Goal: Task Accomplishment & Management: Use online tool/utility

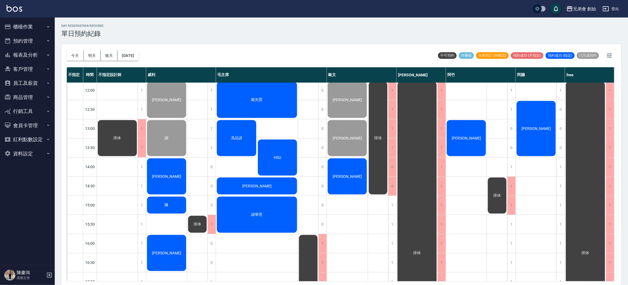
scroll to position [158, 0]
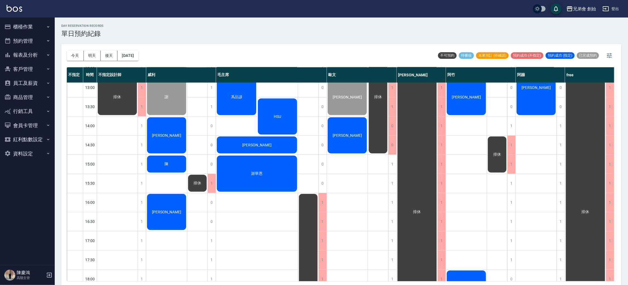
click at [161, 221] on div "陳盈宏" at bounding box center [166, 212] width 41 height 38
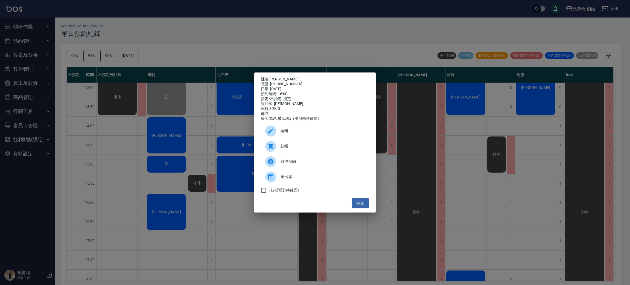
click at [278, 79] on link "[PERSON_NAME]" at bounding box center [284, 79] width 29 height 4
click at [185, 129] on div "姓名: 陳盈宏 電話: 0952011748 日期: 2025/09/21 預約時間: 16:00 指定/不指定: 指定 設計師: 威利 同行人數: 0 備註…" at bounding box center [315, 142] width 630 height 285
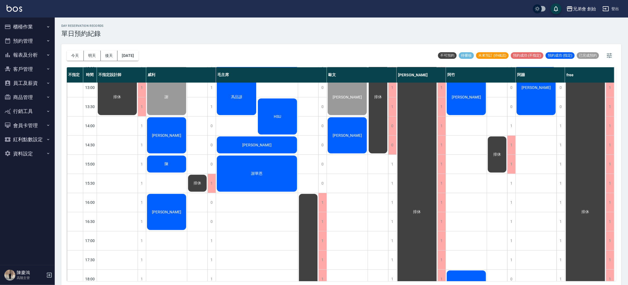
click at [167, 132] on div "康博翔" at bounding box center [166, 136] width 41 height 38
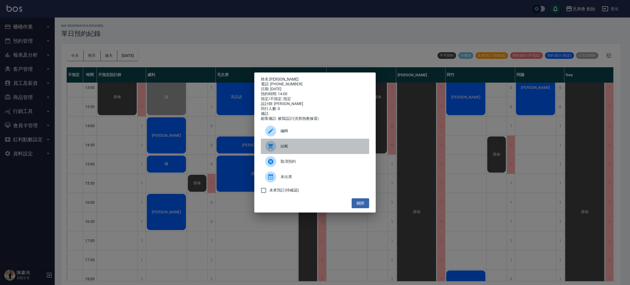
click at [310, 148] on span "結帳" at bounding box center [323, 146] width 84 height 6
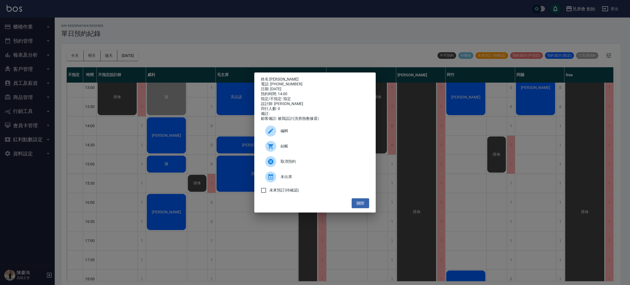
click at [188, 38] on div "姓名: 康博翔 電話: 0908577229 日期: 2025/09/21 預約時間: 14:00 指定/不指定: 指定 設計師: 威利 同行人數: 0 備註…" at bounding box center [315, 142] width 630 height 285
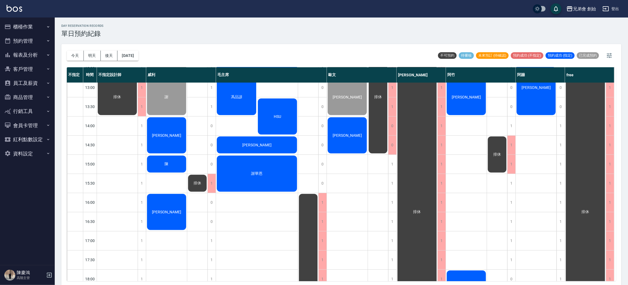
click at [160, 162] on div "陳" at bounding box center [166, 164] width 41 height 19
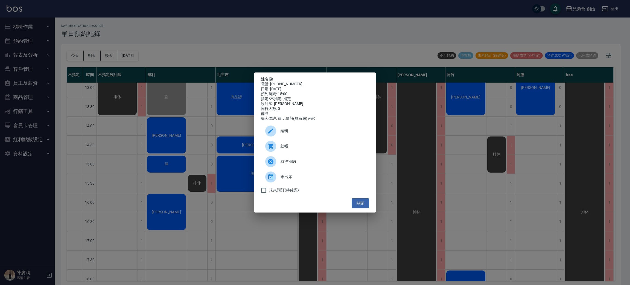
click at [276, 83] on div "電話: 0989500810" at bounding box center [315, 84] width 108 height 5
copy div "0989500810"
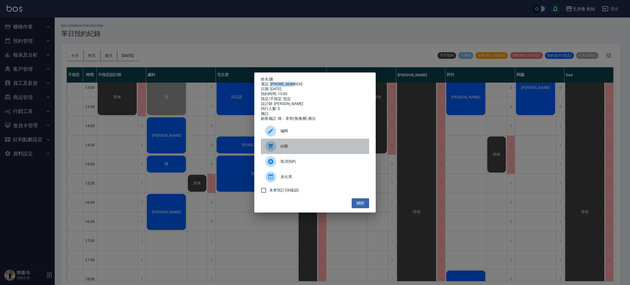
click at [301, 147] on span "結帳" at bounding box center [323, 146] width 84 height 6
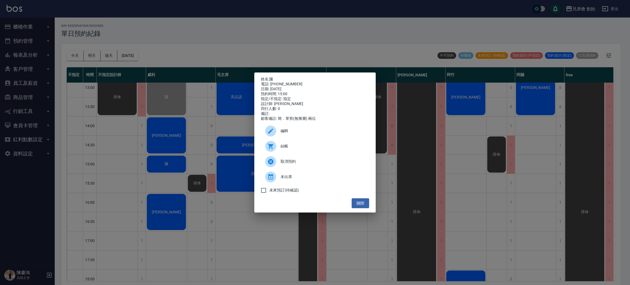
drag, startPoint x: 251, startPoint y: 32, endPoint x: 241, endPoint y: 67, distance: 36.3
click at [252, 32] on div "姓名: 陳 電話: 0989500810 日期: 2025/09/21 預約時間: 15:00 指定/不指定: 指定 設計師: 威利 同行人數: 0 備註: …" at bounding box center [315, 142] width 630 height 285
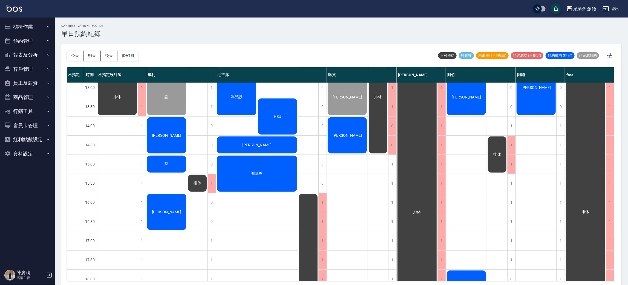
click at [164, 211] on span "[PERSON_NAME]" at bounding box center [166, 212] width 31 height 4
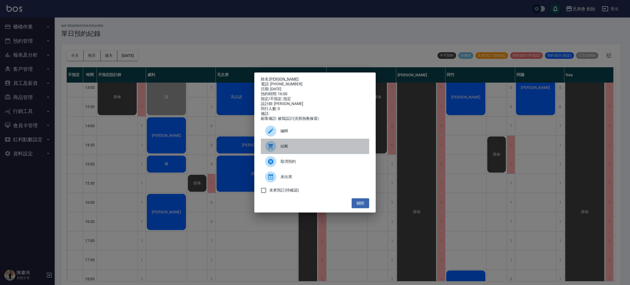
click at [298, 148] on span "結帳" at bounding box center [323, 146] width 84 height 6
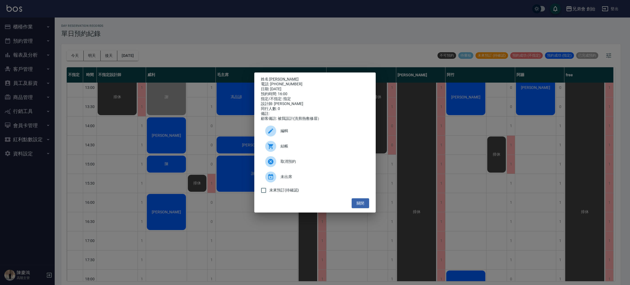
click at [227, 25] on div "姓名: 陳盈宏 電話: 0952011748 日期: 2025/09/21 預約時間: 16:00 指定/不指定: 指定 設計師: 威利 同行人數: 0 備註…" at bounding box center [315, 142] width 630 height 285
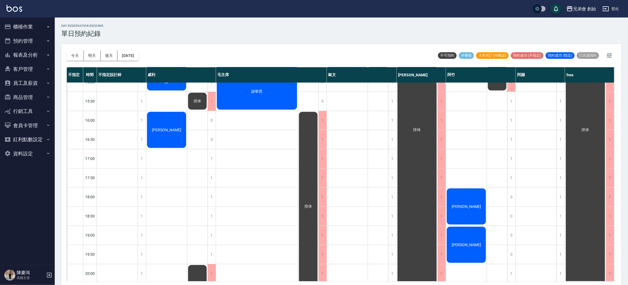
scroll to position [199, 0]
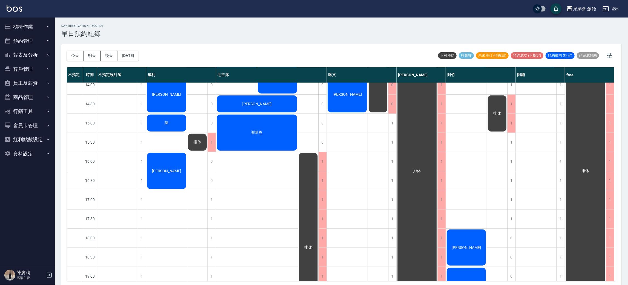
click at [163, 139] on div "林良發 謝 康博翔 陳 陳盈宏" at bounding box center [166, 161] width 41 height 555
click at [167, 139] on div "林良發 謝 康博翔 陳 陳盈宏" at bounding box center [166, 161] width 41 height 555
click at [219, 32] on div "day Reservation records 單日預約紀錄" at bounding box center [341, 30] width 560 height 13
click at [166, 137] on div "林良發 謝 康博翔 陳 陳盈宏" at bounding box center [166, 161] width 41 height 555
drag, startPoint x: 77, startPoint y: 53, endPoint x: 62, endPoint y: 29, distance: 27.7
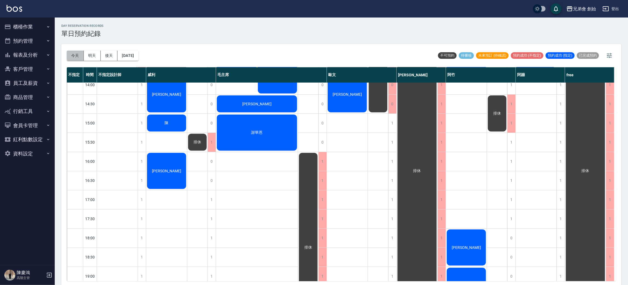
click at [77, 53] on button "今天" at bounding box center [75, 56] width 17 height 10
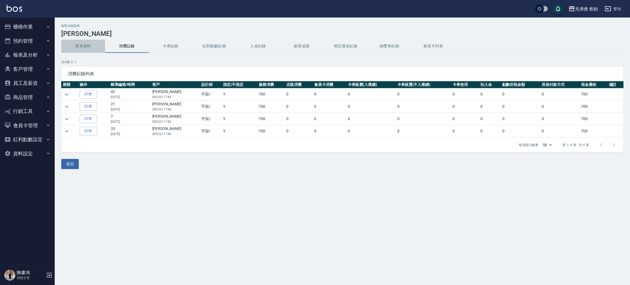
click at [88, 48] on button "基本資料" at bounding box center [83, 46] width 44 height 13
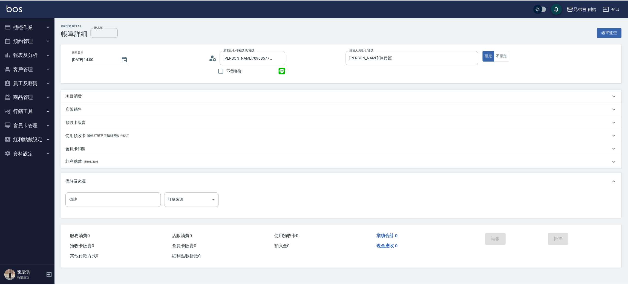
scroll to position [9, 0]
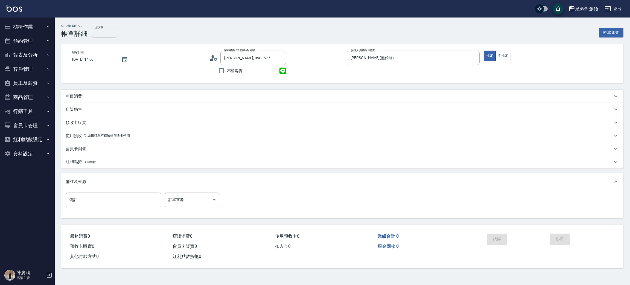
click at [132, 97] on div "項目消費" at bounding box center [339, 97] width 547 height 6
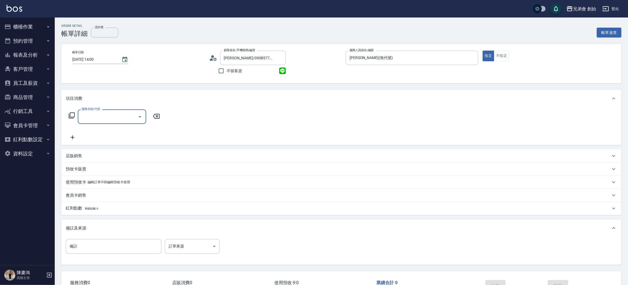
scroll to position [0, 0]
click at [125, 116] on input "服務名稱/代號" at bounding box center [107, 117] width 55 height 10
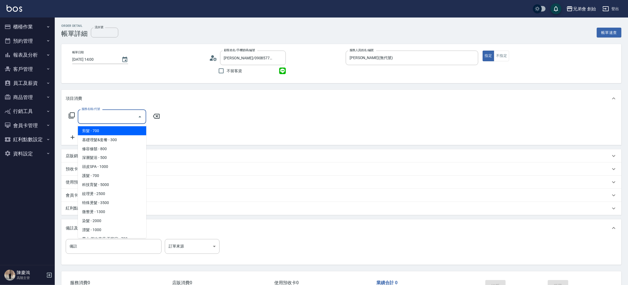
click at [119, 129] on span "剪髮 - 700" at bounding box center [112, 130] width 68 height 9
type input "剪髮(A01)"
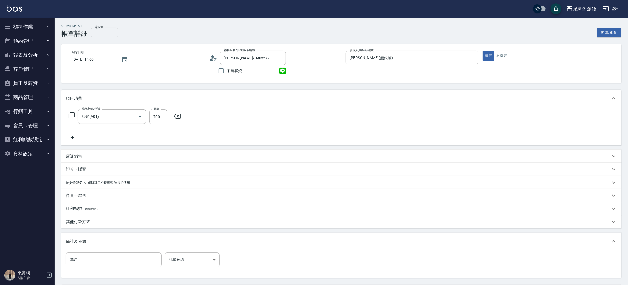
click at [485, 121] on div "服務名稱/代號 剪髮(A01) 服務名稱/代號 價格 700 價格" at bounding box center [341, 126] width 560 height 38
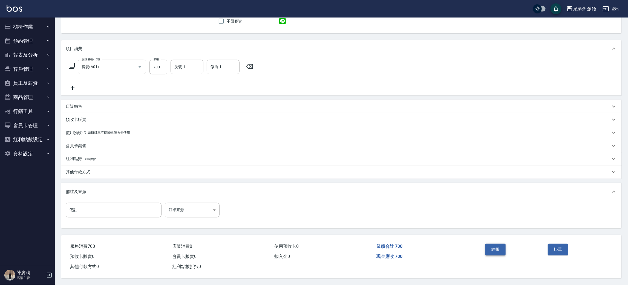
click at [495, 246] on button "結帳" at bounding box center [495, 249] width 21 height 11
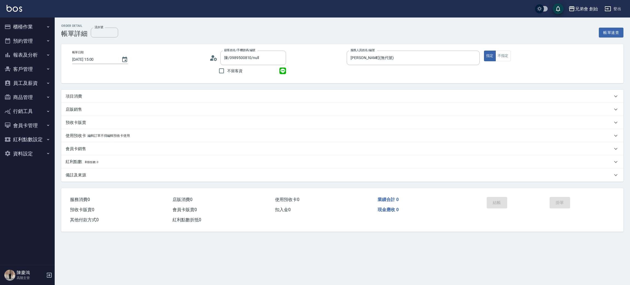
click at [135, 97] on div "項目消費" at bounding box center [339, 97] width 547 height 6
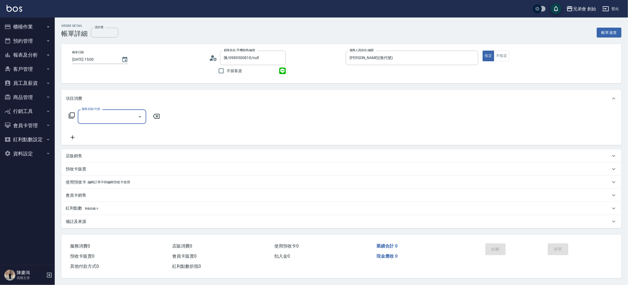
click at [118, 120] on input "服務名稱/代號" at bounding box center [107, 117] width 55 height 10
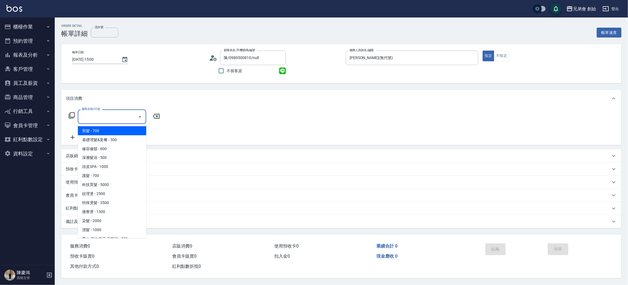
click at [114, 129] on span "剪髮 - 700" at bounding box center [112, 130] width 68 height 9
type input "剪髮(A01)"
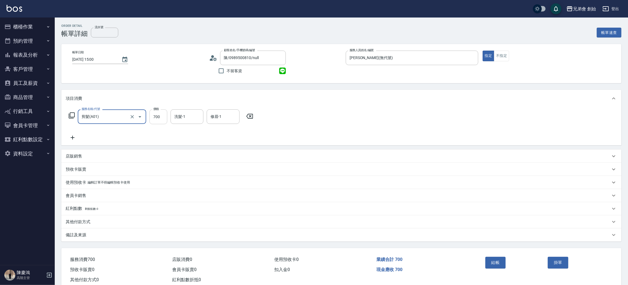
click at [156, 115] on input "700" at bounding box center [158, 116] width 18 height 15
type input "500"
click at [388, 118] on div "服務名稱/代號 剪髮(A01) 服務名稱/代號 價格 500 價格 洗髮-1 洗髮-1 修眉-1 修眉-1" at bounding box center [341, 126] width 560 height 38
click at [500, 260] on button "結帳" at bounding box center [495, 262] width 21 height 11
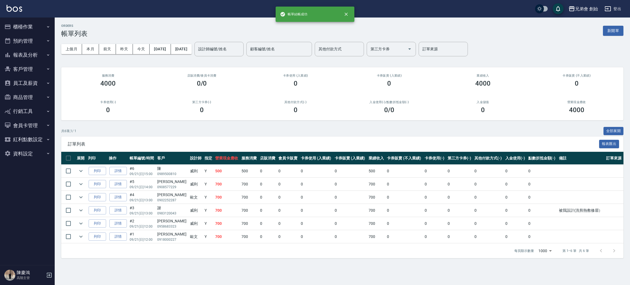
drag, startPoint x: 36, startPoint y: 24, endPoint x: 34, endPoint y: 38, distance: 14.9
click at [36, 24] on button "櫃檯作業" at bounding box center [27, 27] width 50 height 14
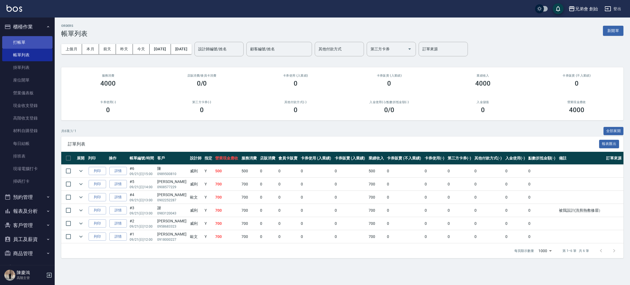
click at [33, 43] on link "打帳單" at bounding box center [27, 42] width 50 height 13
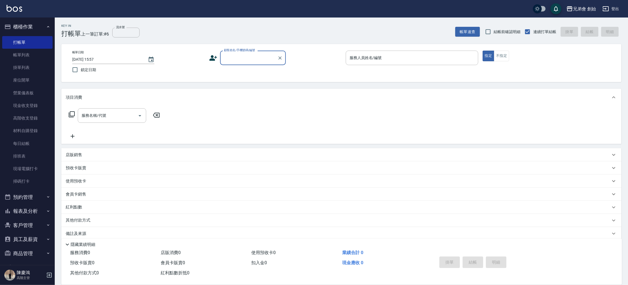
click at [239, 54] on input "顧客姓名/手機號碼/編號" at bounding box center [248, 58] width 53 height 10
click at [251, 57] on input "0989500810" at bounding box center [248, 58] width 53 height 10
click at [239, 72] on li "陳/0989500810/null" at bounding box center [253, 71] width 66 height 9
type input "陳/0989500810/null"
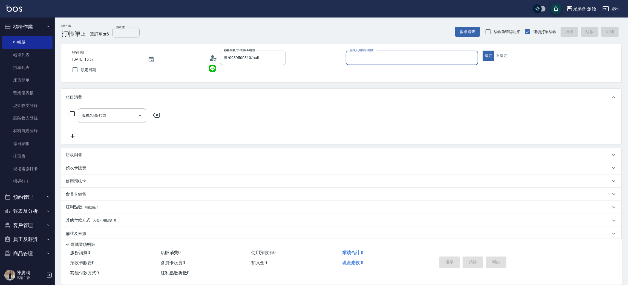
click at [372, 60] on input "服務人員姓名/編號" at bounding box center [412, 58] width 128 height 10
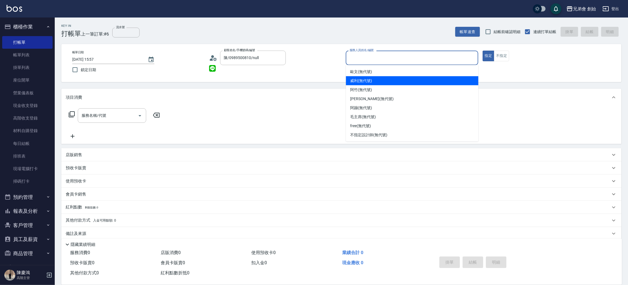
click at [377, 83] on div "威利 (無代號)" at bounding box center [412, 80] width 132 height 9
type input "威利(無代號)"
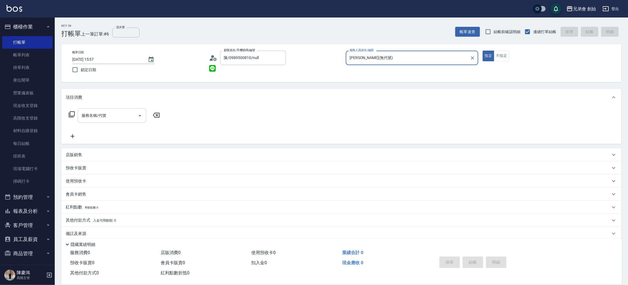
click at [99, 114] on div "服務名稱/代號 服務名稱/代號" at bounding box center [112, 115] width 68 height 15
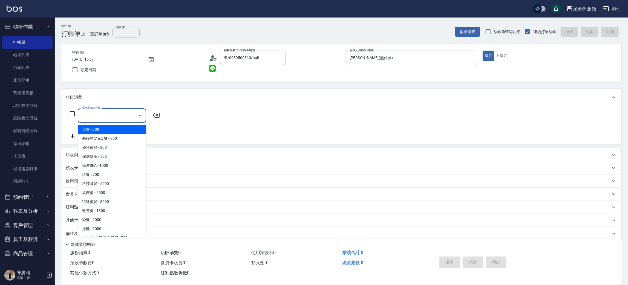
click at [104, 126] on span "剪髮 - 700" at bounding box center [112, 129] width 68 height 9
type input "剪髮(A01)"
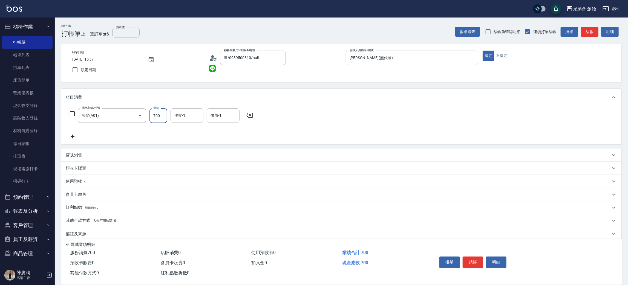
click at [152, 112] on input "700" at bounding box center [158, 115] width 18 height 15
type input "500"
click at [411, 101] on div "項目消費" at bounding box center [341, 98] width 560 height 18
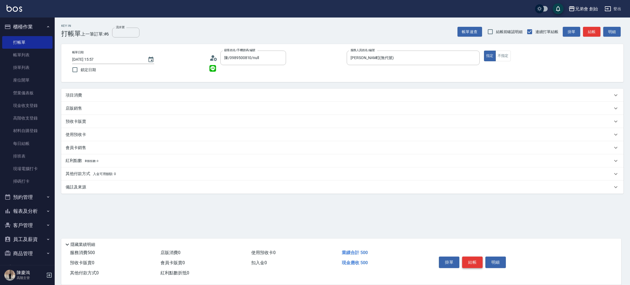
click at [480, 261] on button "結帳" at bounding box center [472, 262] width 21 height 11
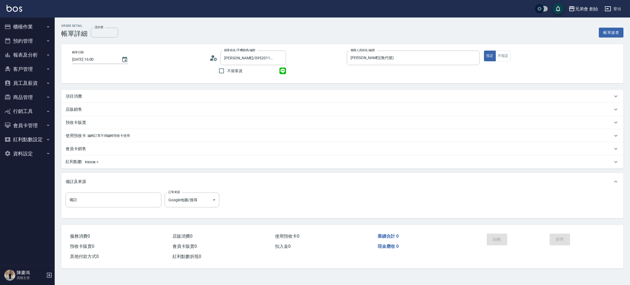
click at [24, 19] on ul "櫃檯作業 打帳單 帳單列表 掛單列表 座位開單 營業儀表板 現金收支登錄 高階收支登錄 材料自購登錄 每日結帳 排班表 現場電腦打卡 掃碼打卡 預約管理 預約…" at bounding box center [27, 90] width 50 height 145
click at [22, 28] on button "櫃檯作業" at bounding box center [27, 27] width 50 height 14
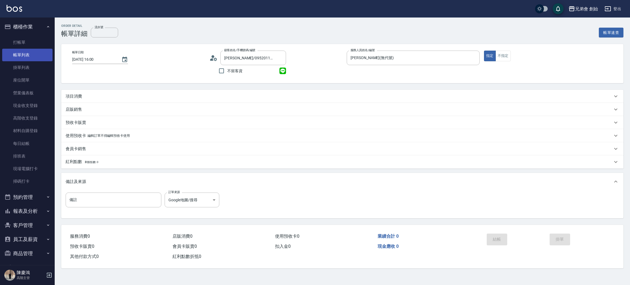
click at [24, 55] on link "帳單列表" at bounding box center [27, 55] width 50 height 13
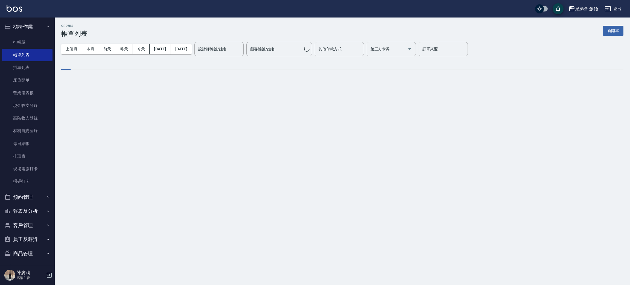
click at [279, 27] on div "ORDERS 帳單列表 新開單" at bounding box center [342, 30] width 563 height 13
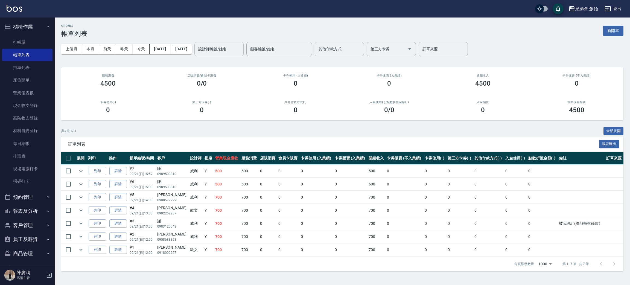
click at [244, 55] on div "設計師編號/姓名" at bounding box center [219, 49] width 49 height 15
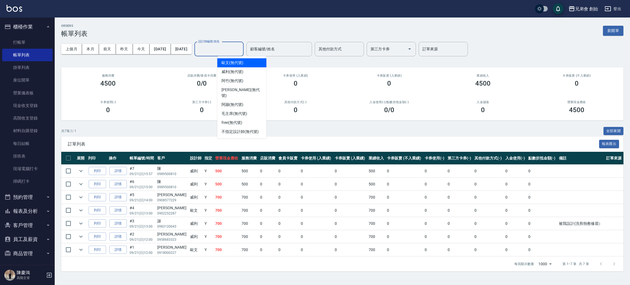
drag, startPoint x: 242, startPoint y: 52, endPoint x: 242, endPoint y: 55, distance: 3.0
click at [241, 52] on input "設計師編號/姓名" at bounding box center [219, 49] width 44 height 10
click at [244, 71] on div "威利 (無代號)" at bounding box center [241, 71] width 49 height 9
type input "威利(無代號)"
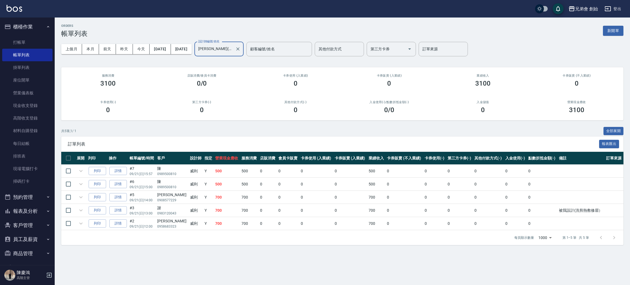
click at [160, 28] on div "ORDERS 帳單列表 新開單" at bounding box center [342, 30] width 563 height 13
click at [178, 124] on div "ORDERS 帳單列表 新開單 上個月 本月 前天 昨天 今天 2025/09/21 2025/09/21 設計師編號/姓名 威利(無代號) 設計師編號/姓名…" at bounding box center [343, 135] width 576 height 234
click at [181, 132] on div "共 5 筆, 1 / 1 全部展開" at bounding box center [342, 131] width 563 height 8
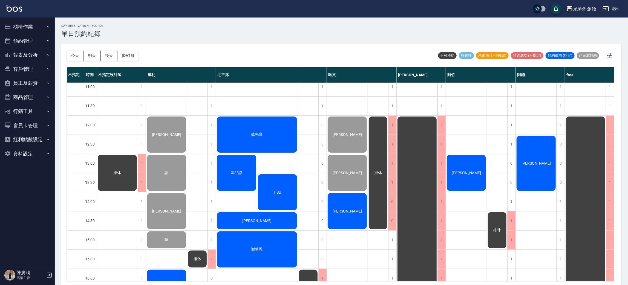
scroll to position [246, 0]
